Goal: Task Accomplishment & Management: Manage account settings

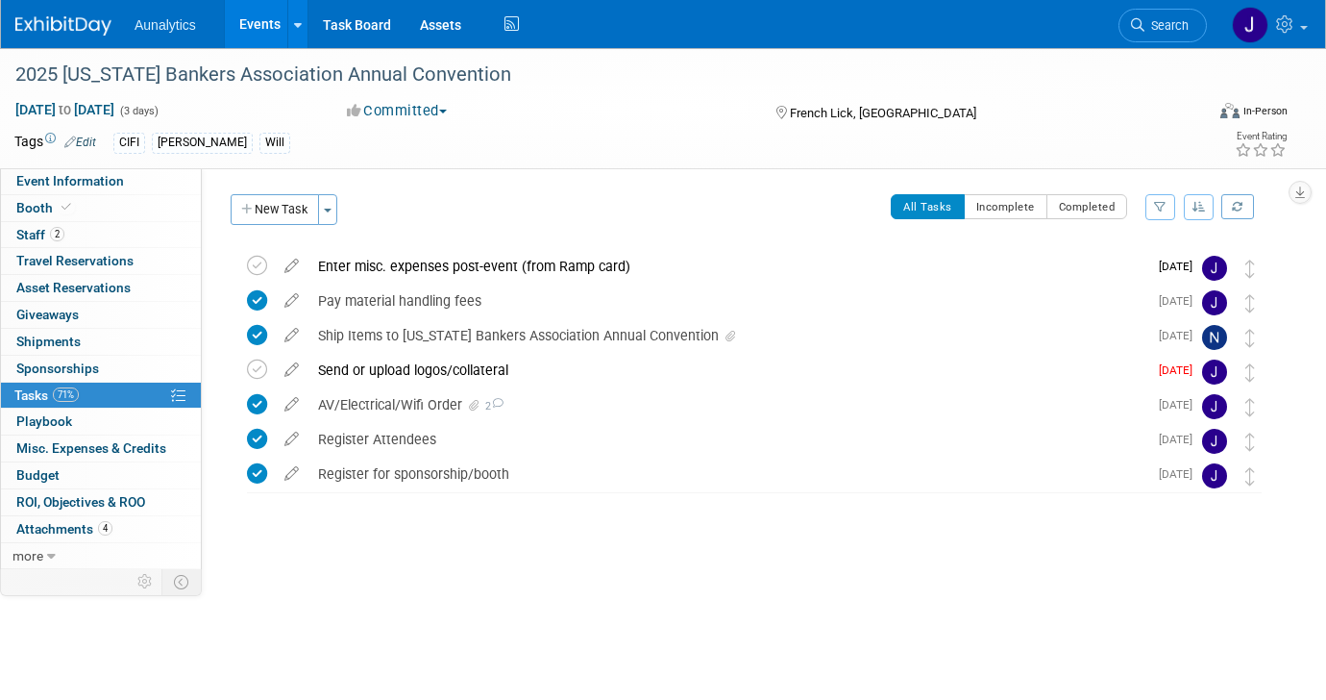
click at [251, 18] on link "Events" at bounding box center [260, 24] width 70 height 48
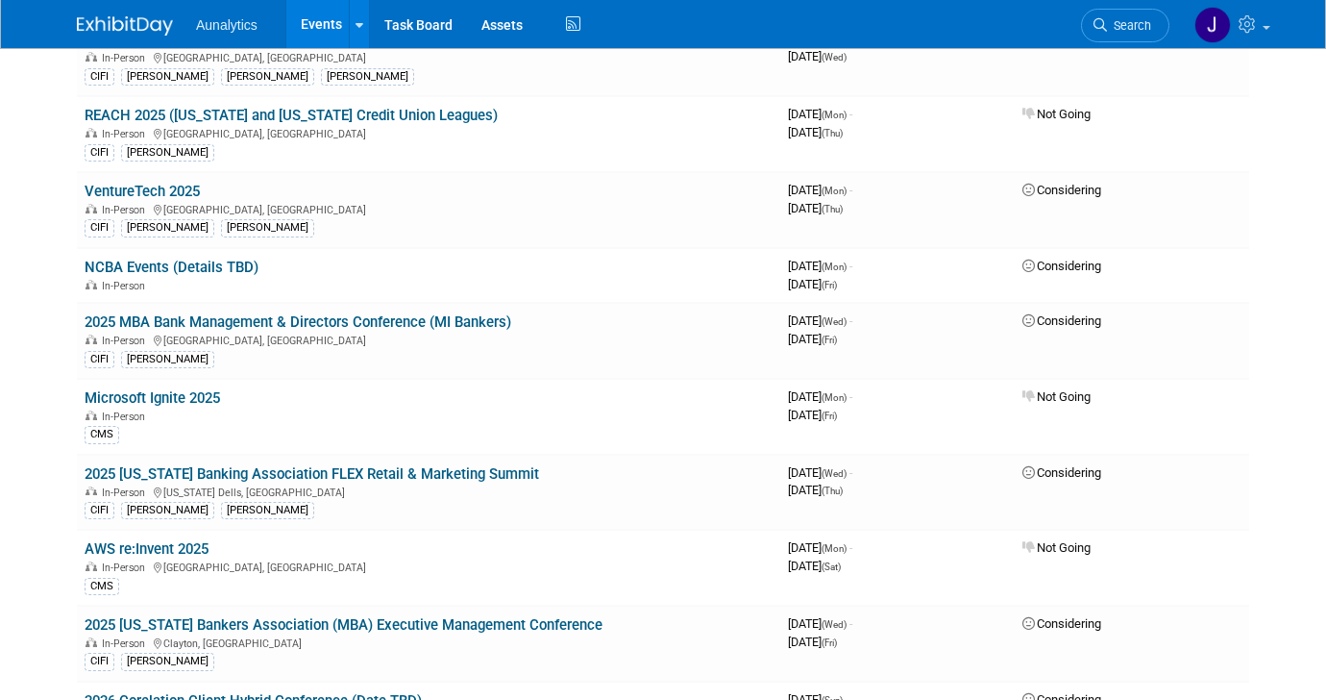
scroll to position [1093, 0]
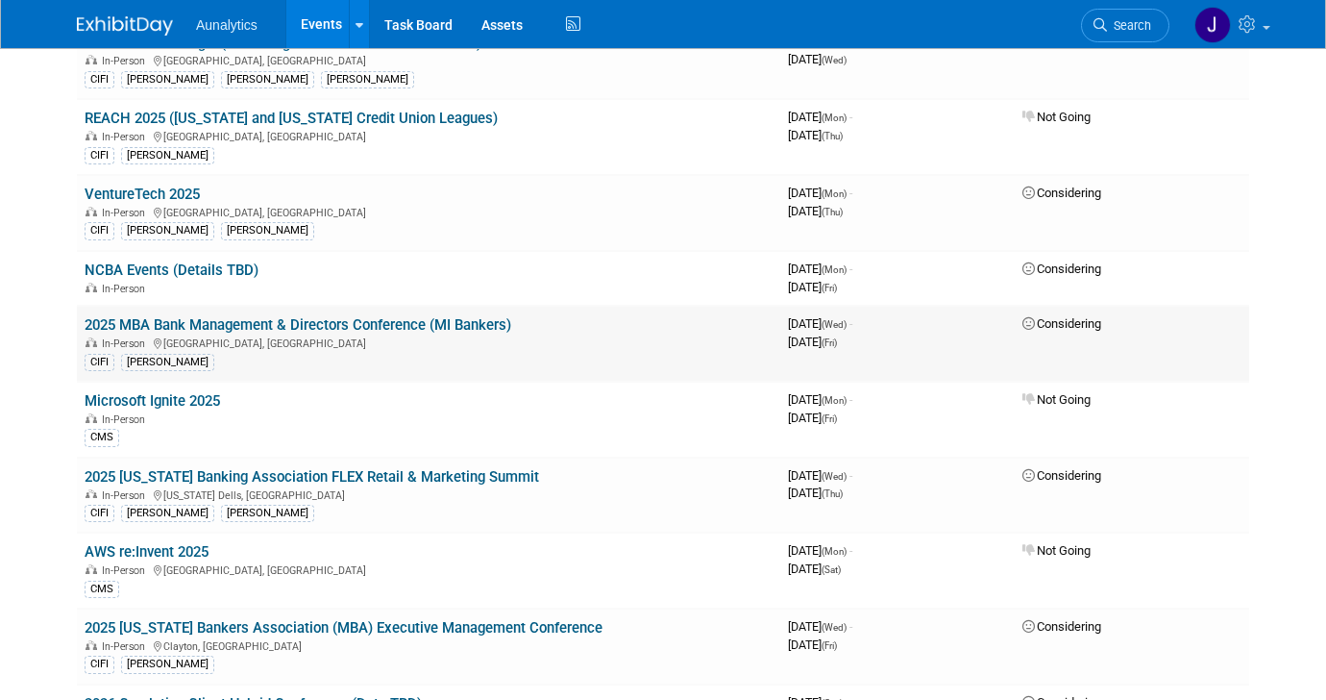
click at [312, 332] on link "2025 MBA Bank Management & Directors Conference (MI Bankers)" at bounding box center [298, 324] width 427 height 17
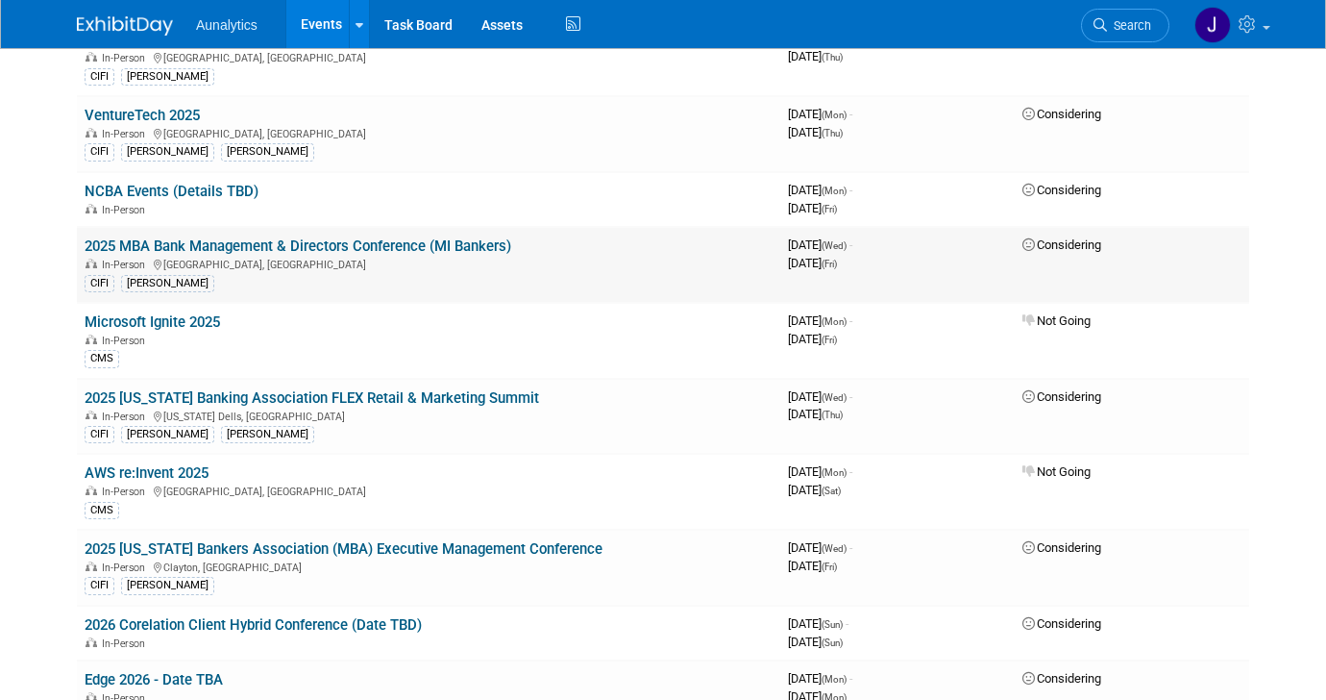
scroll to position [1170, 0]
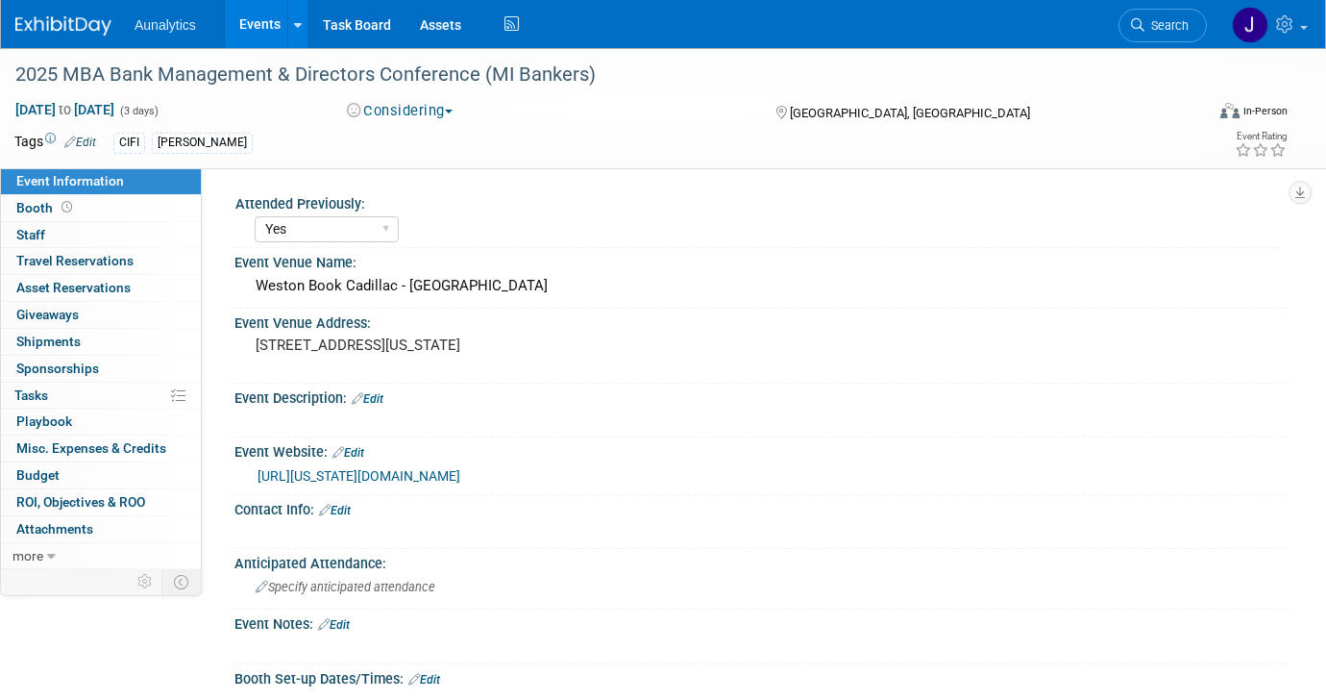
select select "Yes"
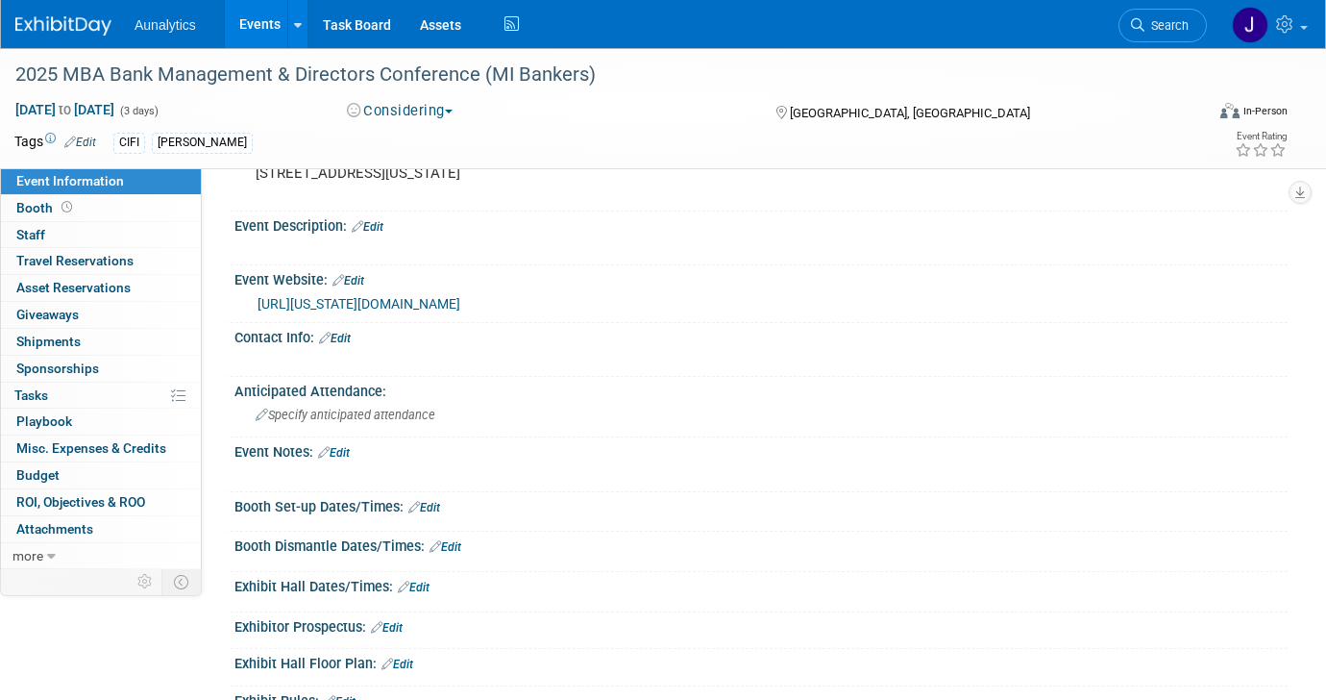
scroll to position [187, 0]
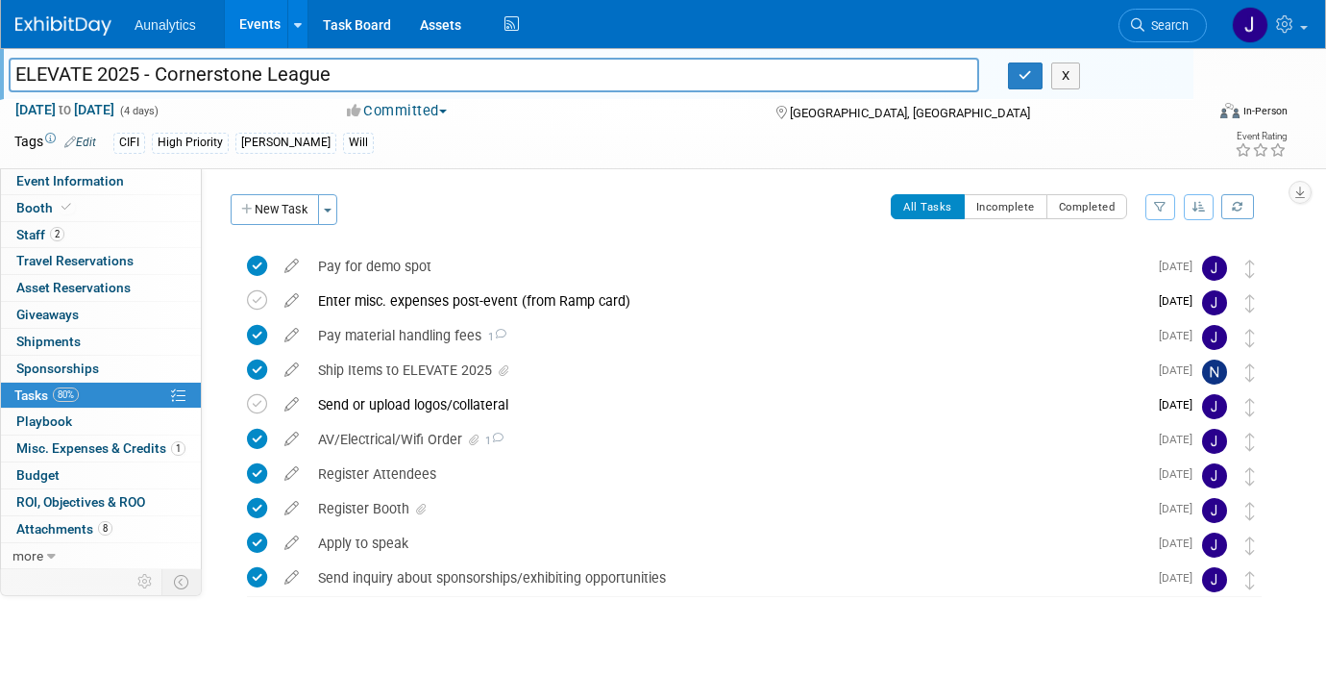
click at [259, 15] on link "Events" at bounding box center [260, 24] width 70 height 48
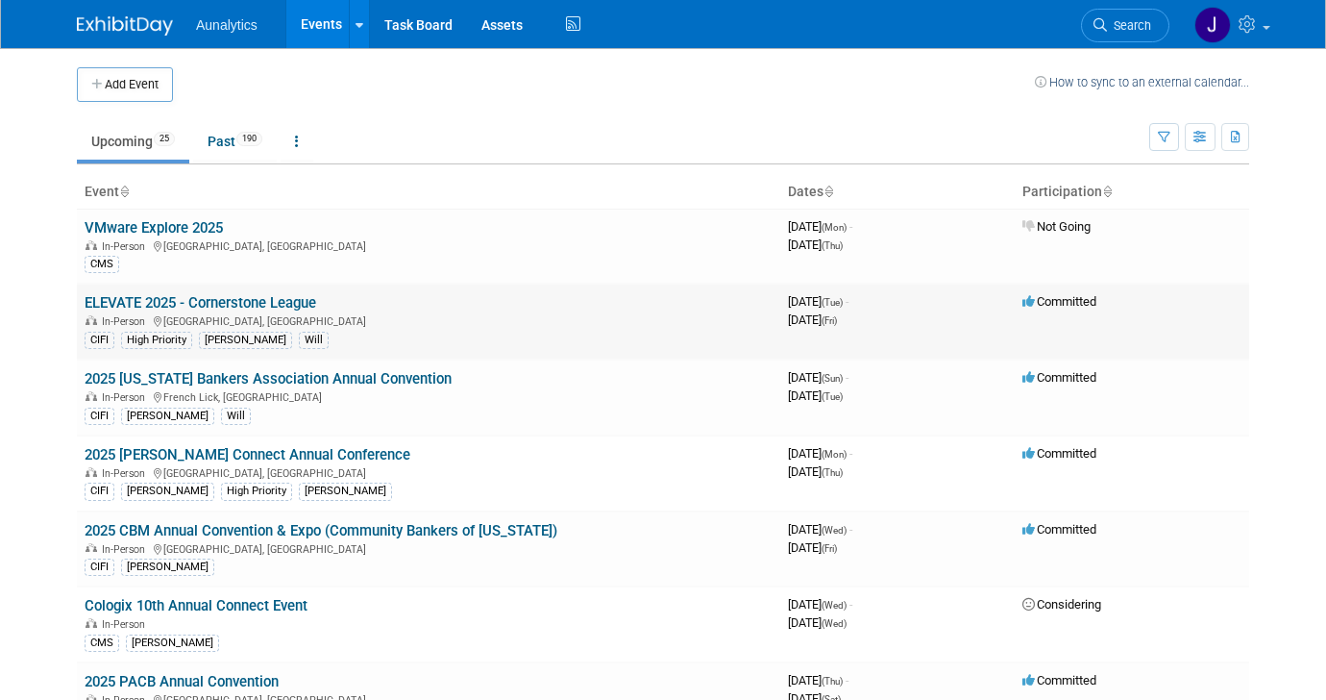
click at [208, 300] on link "ELEVATE 2025 - Cornerstone League" at bounding box center [201, 302] width 232 height 17
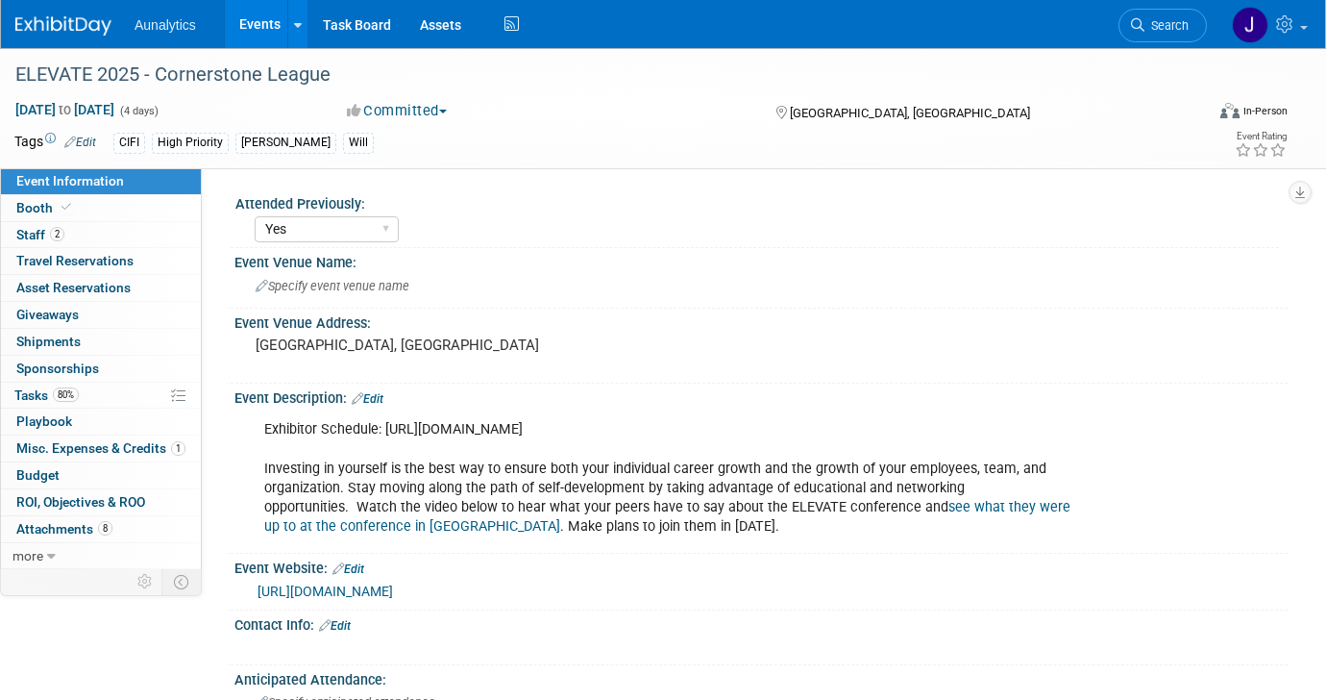
select select "Yes"
select select "Submitted"
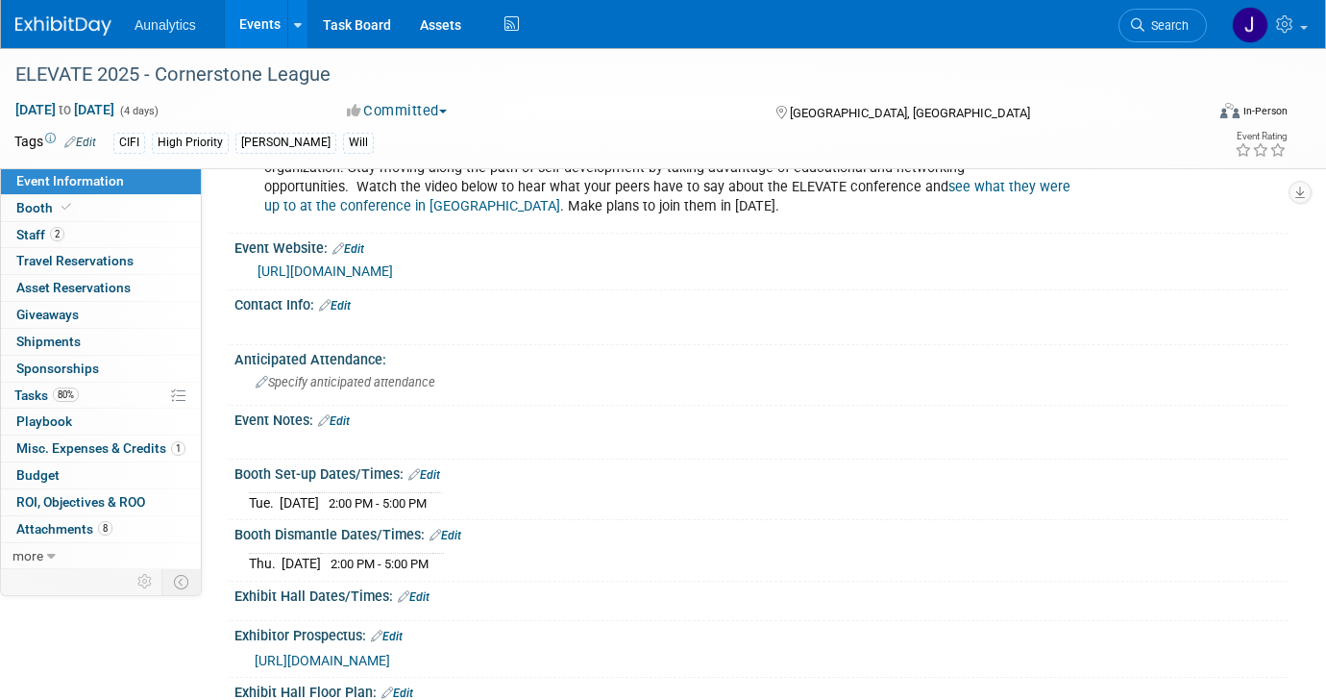
scroll to position [323, 0]
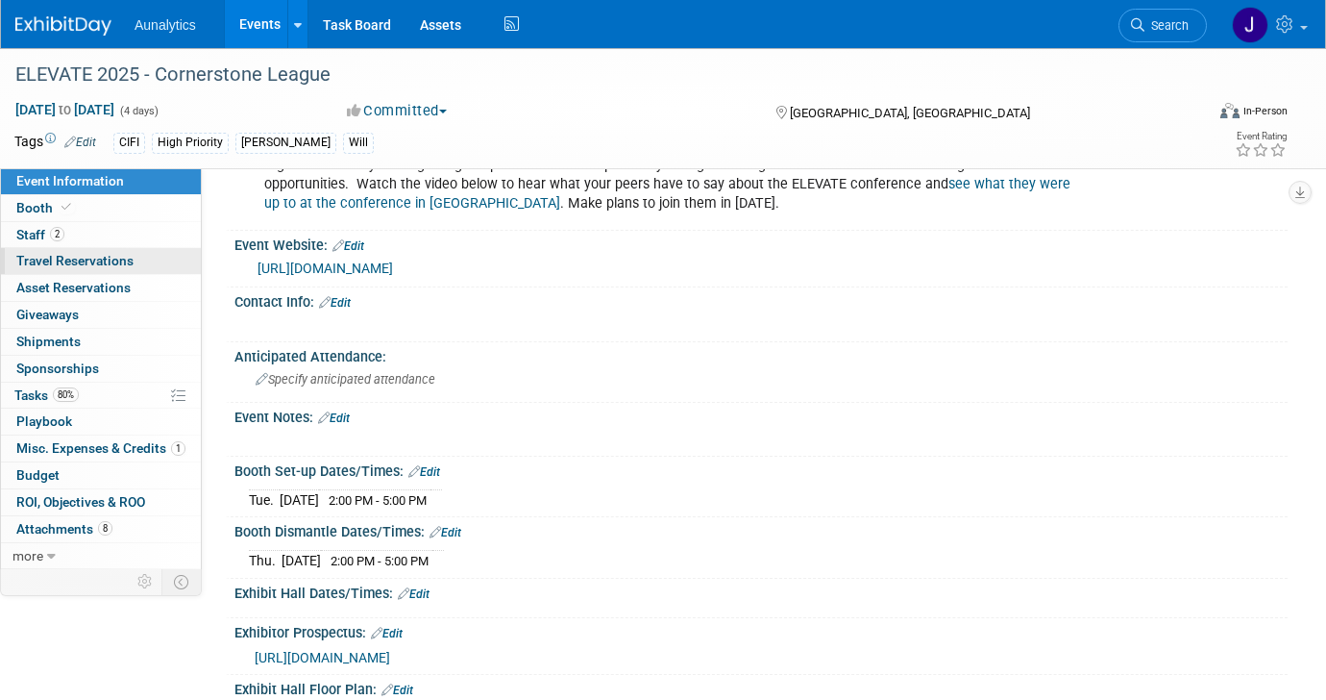
click at [129, 250] on link "0 Travel Reservations 0" at bounding box center [101, 261] width 200 height 26
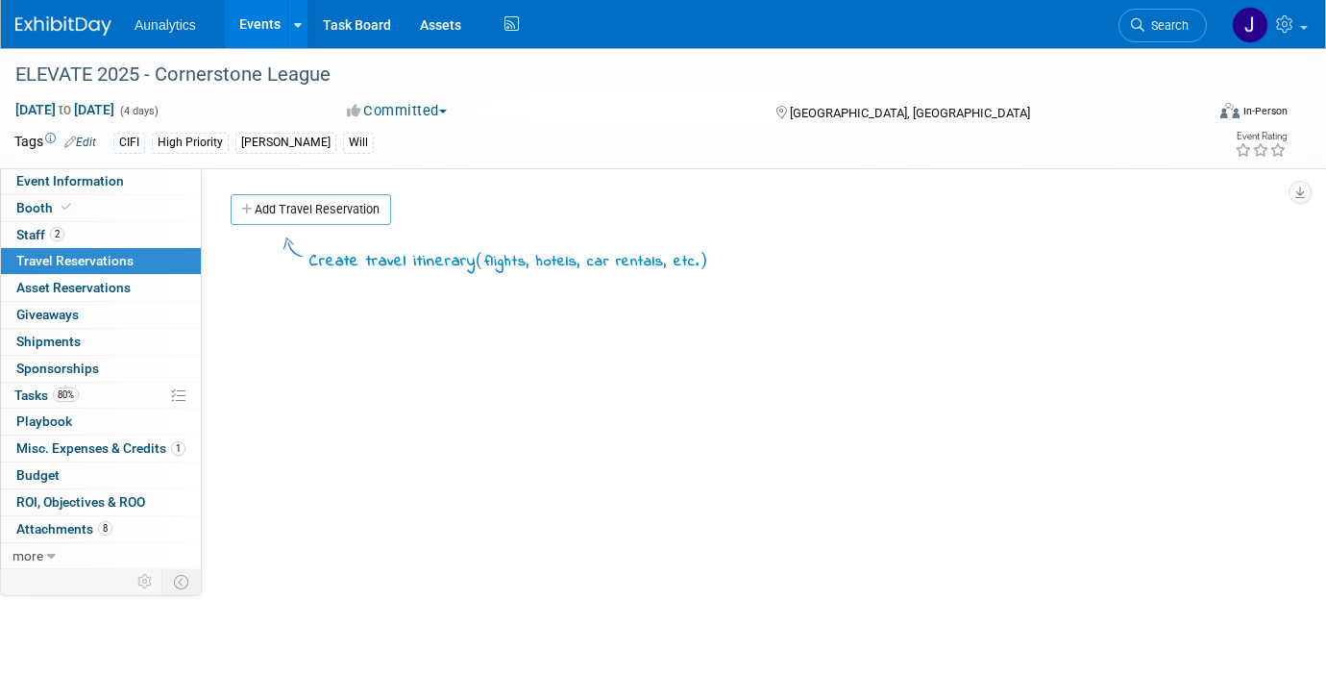
click at [228, 18] on link "Events" at bounding box center [260, 24] width 70 height 48
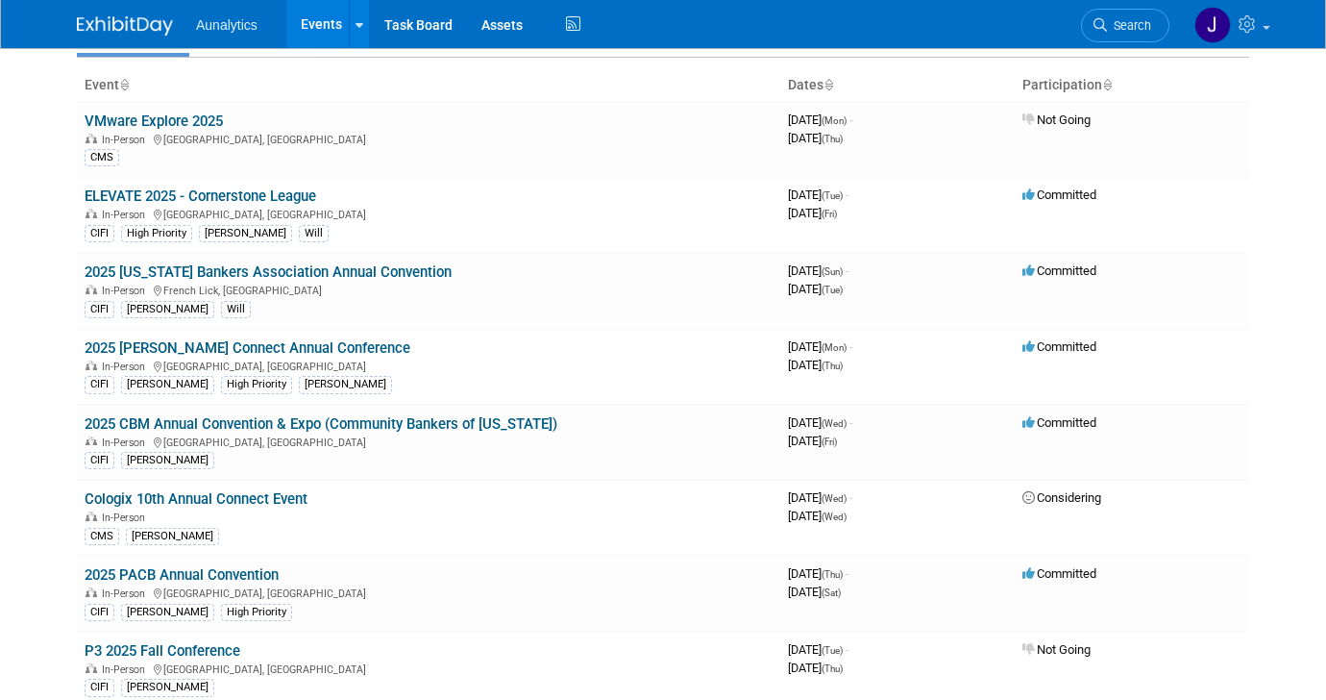
scroll to position [111, 0]
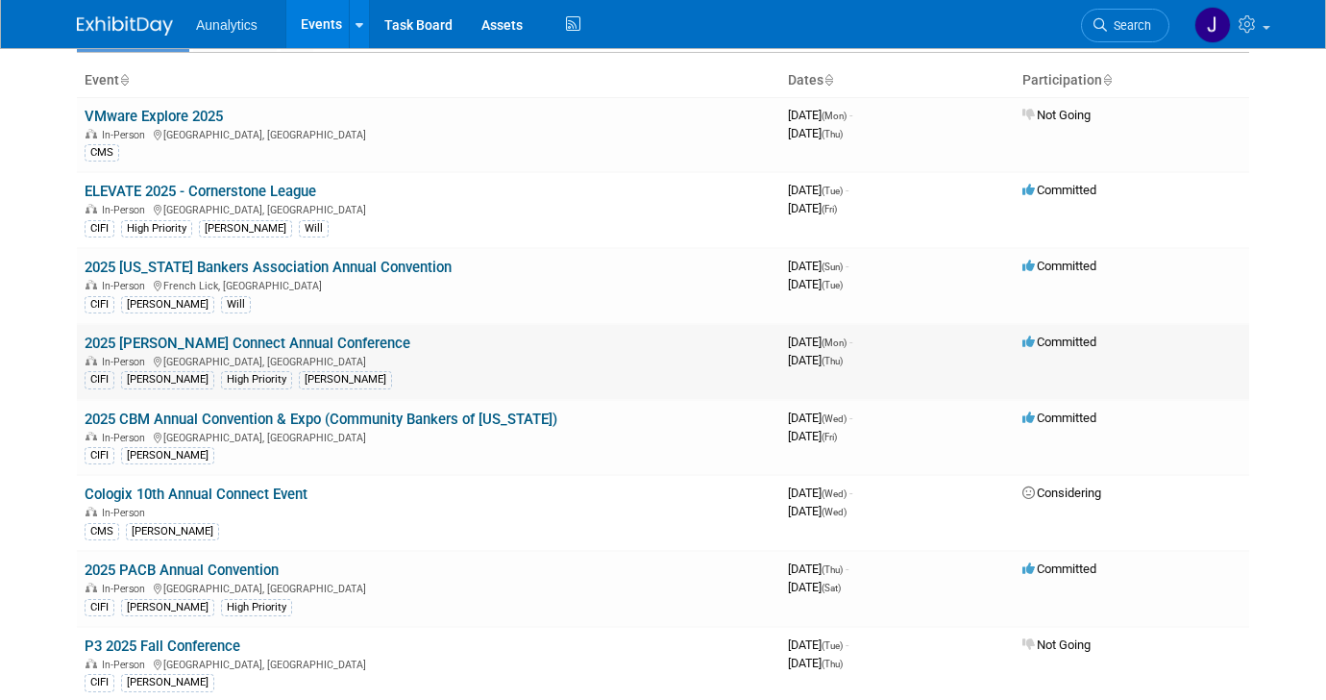
click at [306, 343] on link "2025 [PERSON_NAME] Connect Annual Conference" at bounding box center [248, 342] width 326 height 17
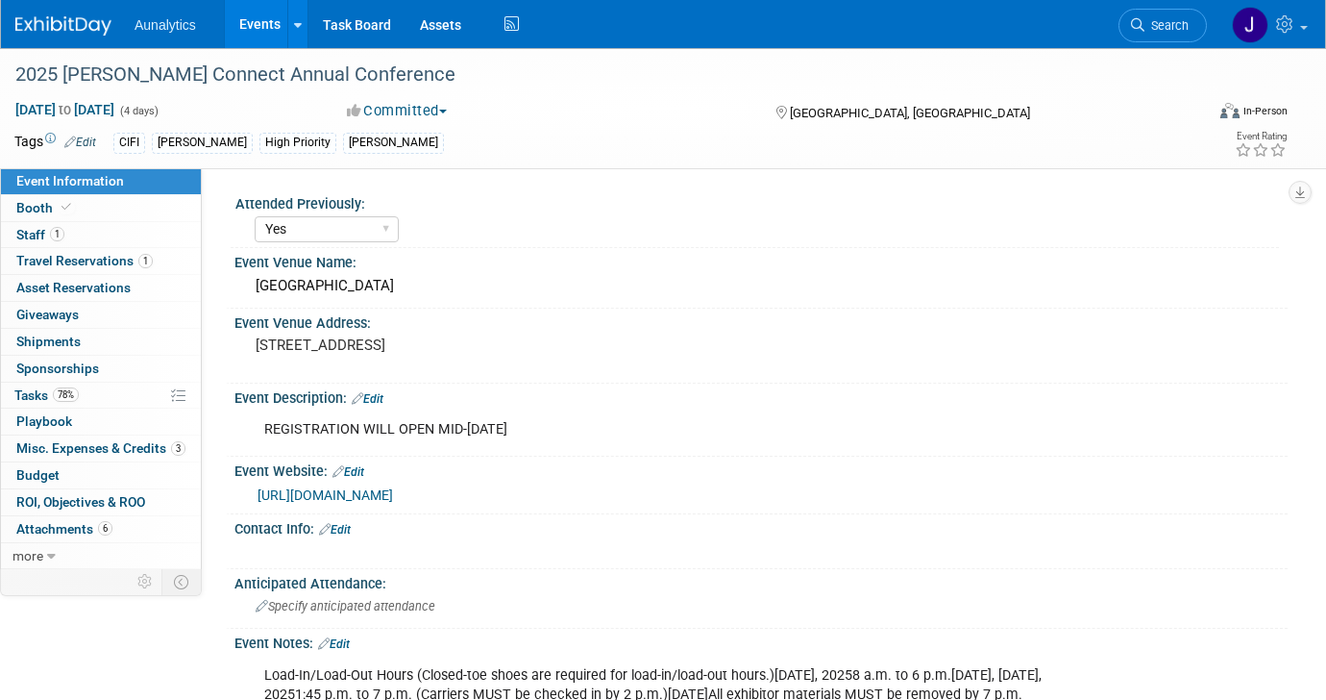
select select "Yes"
click at [95, 129] on div "Tags Edit CIFI Ryan High Priority Kyle D" at bounding box center [542, 143] width 1056 height 29
click at [95, 130] on div "Tags Edit CIFI Ryan High Priority Kyle D" at bounding box center [542, 143] width 1056 height 29
click at [92, 146] on link "Edit" at bounding box center [80, 141] width 32 height 13
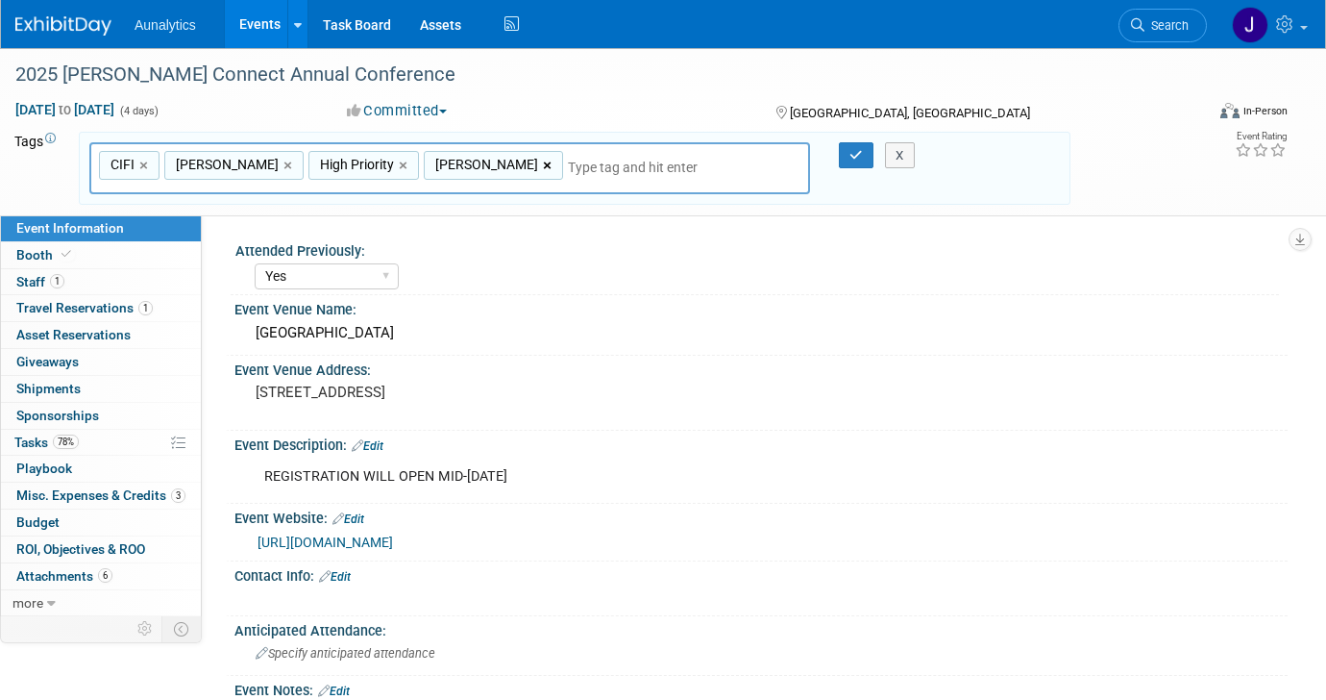
click at [543, 160] on link "×" at bounding box center [549, 166] width 12 height 22
type input "CIFI, Ryan, High Priority"
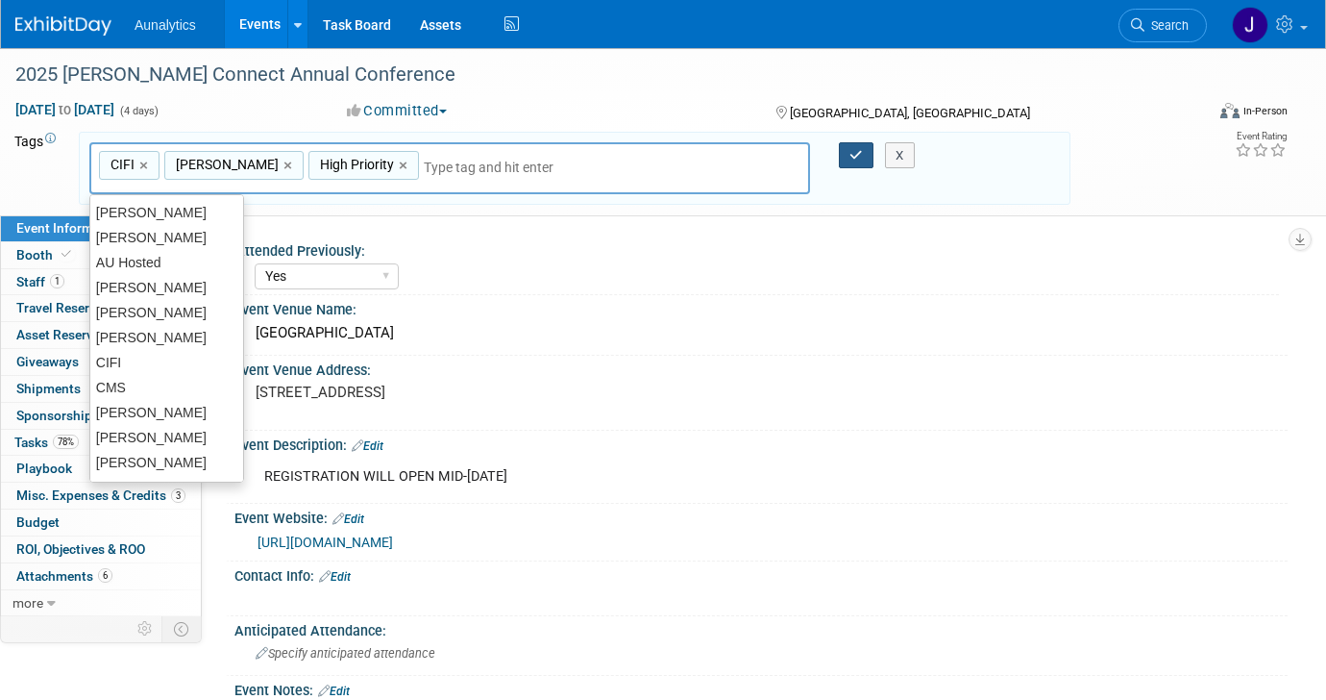
click at [856, 158] on icon "button" at bounding box center [855, 155] width 13 height 12
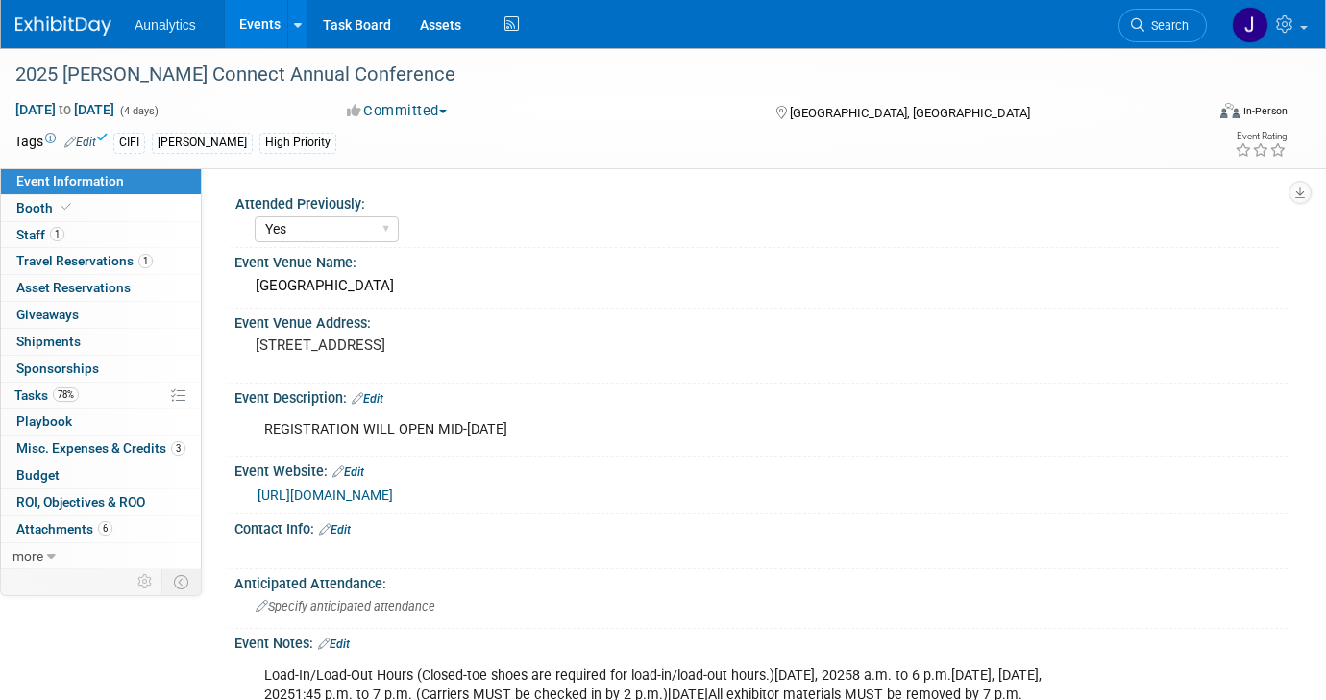
click at [259, 31] on link "Events" at bounding box center [260, 24] width 70 height 48
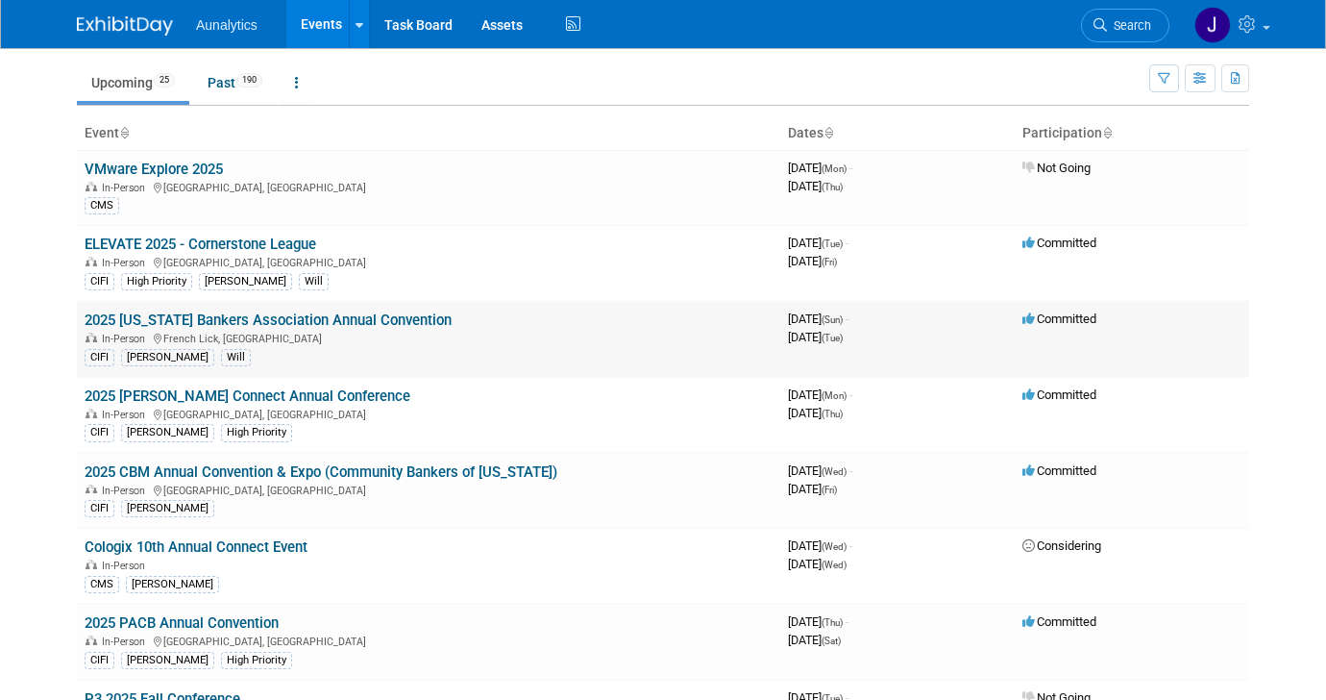
scroll to position [61, 0]
